Goal: Information Seeking & Learning: Learn about a topic

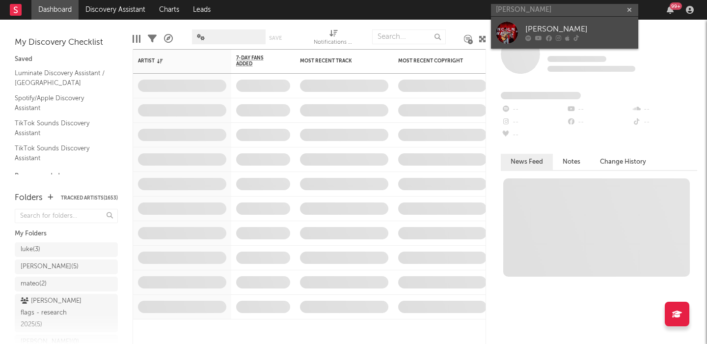
type input "[PERSON_NAME]"
click at [529, 35] on icon at bounding box center [528, 38] width 6 height 6
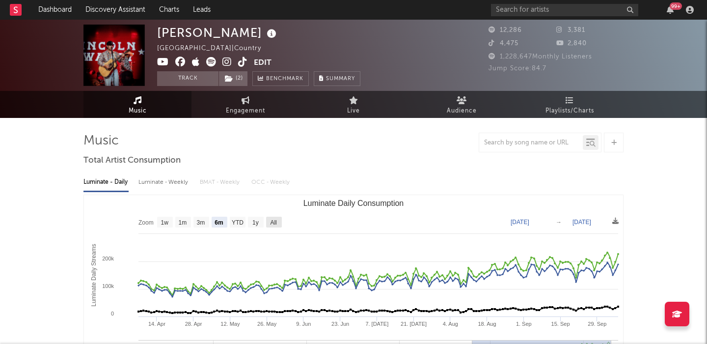
click at [276, 219] on text "All" at bounding box center [273, 222] width 6 height 7
select select "All"
type input "[DATE]"
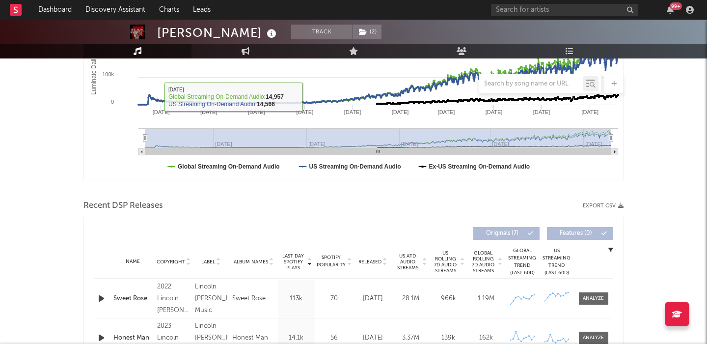
scroll to position [279, 0]
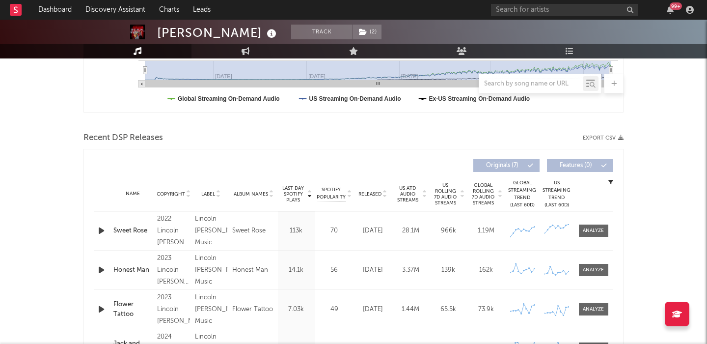
click at [460, 202] on div at bounding box center [462, 194] width 6 height 24
click at [602, 225] on span at bounding box center [593, 230] width 29 height 12
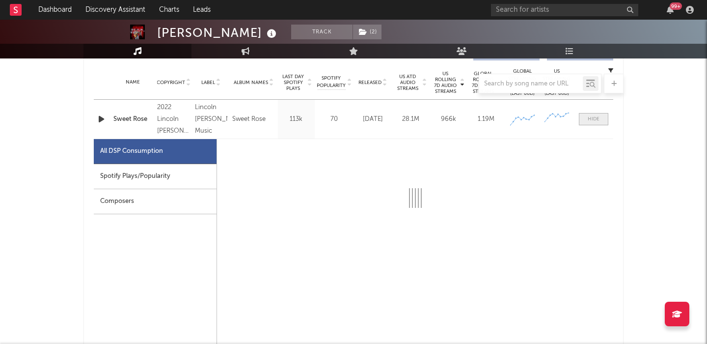
scroll to position [391, 0]
select select "6m"
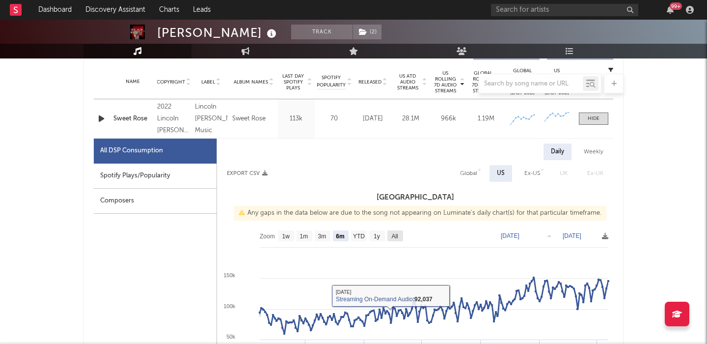
click at [392, 237] on text "All" at bounding box center [394, 236] width 6 height 7
select select "All"
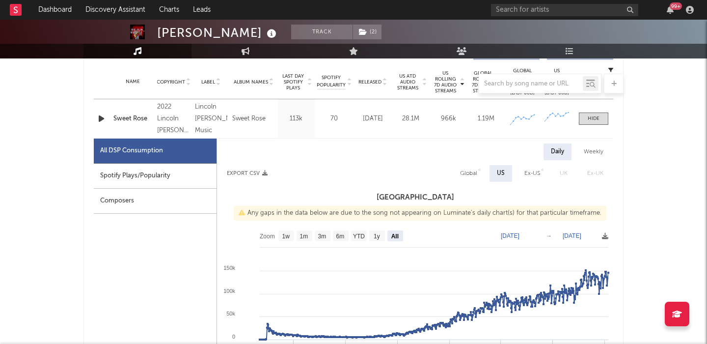
click at [465, 168] on div "Global" at bounding box center [468, 173] width 17 height 12
select select "All"
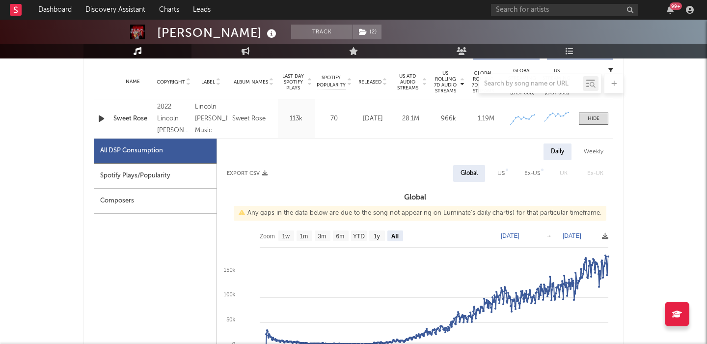
click at [102, 119] on icon "button" at bounding box center [101, 118] width 10 height 12
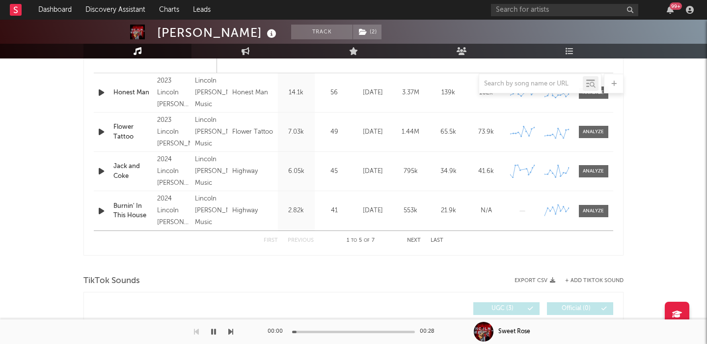
scroll to position [1046, 0]
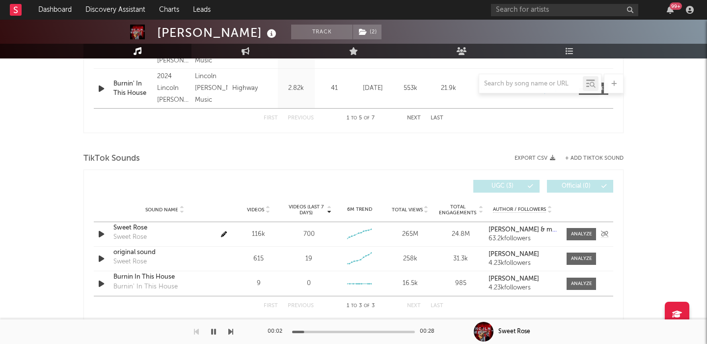
click at [586, 233] on div at bounding box center [581, 233] width 21 height 7
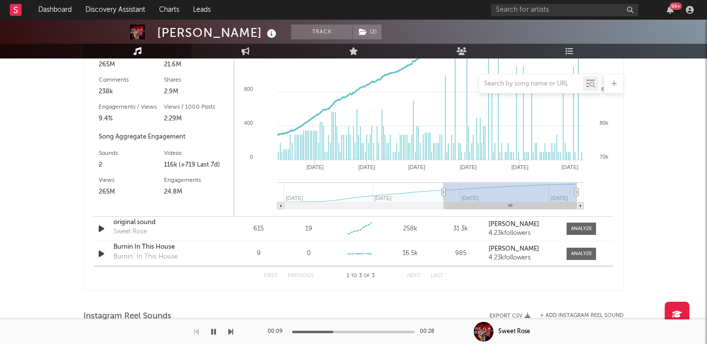
scroll to position [1144, 0]
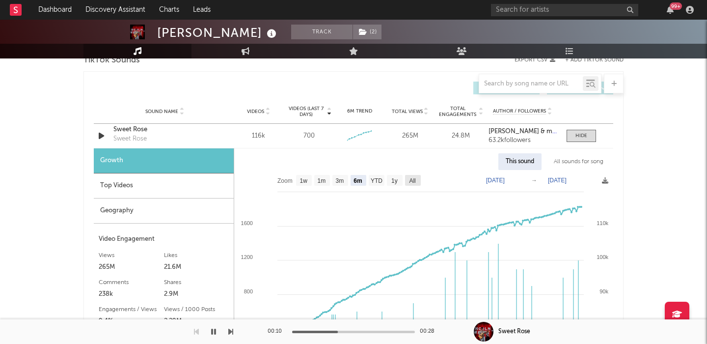
click at [419, 178] on rect at bounding box center [413, 180] width 16 height 11
select select "All"
type input "[DATE]"
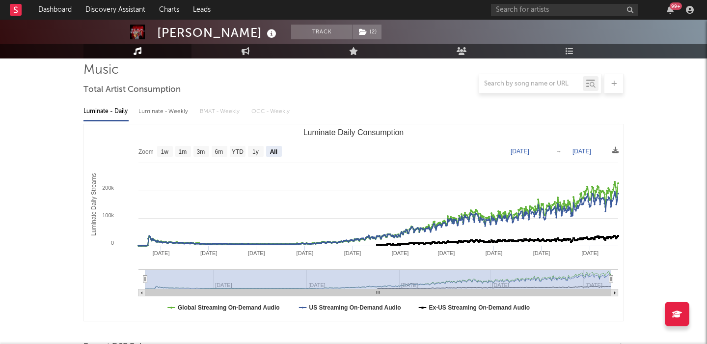
scroll to position [41, 0]
